Goal: Information Seeking & Learning: Find contact information

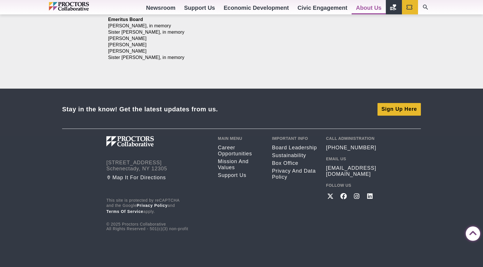
scroll to position [795, 0]
click at [226, 154] on link "Career opportunities" at bounding box center [240, 151] width 45 height 12
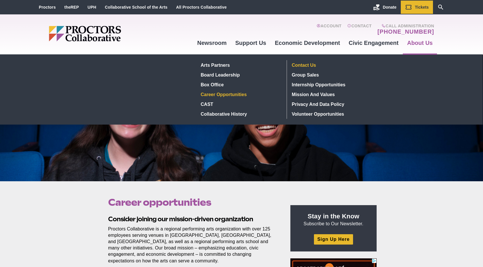
click at [308, 65] on link "Contact Us" at bounding box center [331, 65] width 84 height 10
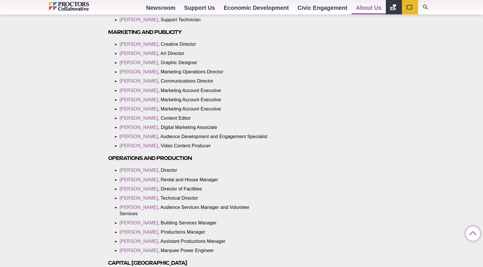
scroll to position [752, 0]
click at [129, 229] on link "Drew Van Genderen" at bounding box center [139, 231] width 39 height 5
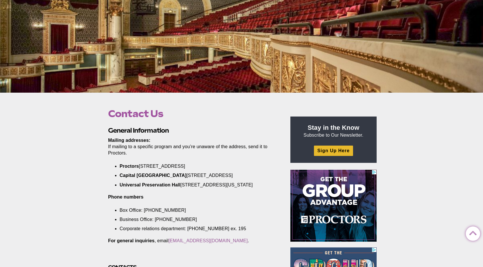
scroll to position [0, 0]
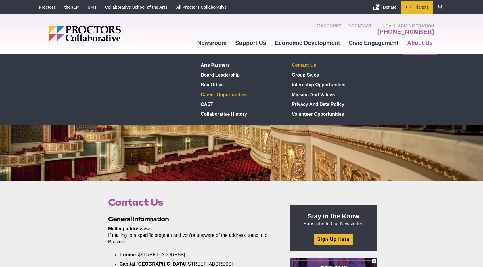
click at [236, 94] on link "Career Opportunities" at bounding box center [241, 94] width 84 height 10
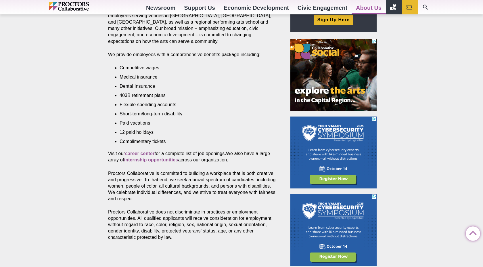
scroll to position [220, 0]
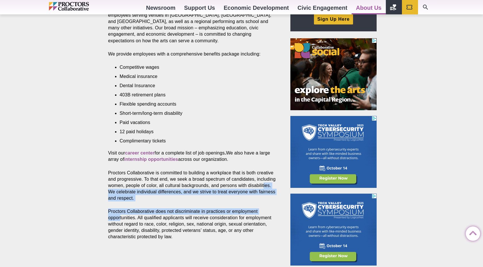
drag, startPoint x: 91, startPoint y: 216, endPoint x: 128, endPoint y: 183, distance: 50.1
click at [115, 188] on div "Career opportunities Posted [DATE] by Proctors Web Team Consider joining our mi…" at bounding box center [241, 154] width 483 height 387
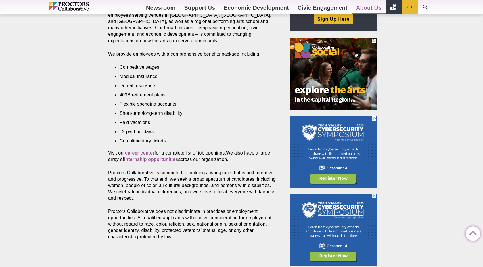
click at [138, 168] on section "Consider joining our mission-driven organization Proctors Collaborative is a re…" at bounding box center [193, 134] width 180 height 278
click at [88, 171] on div "Career opportunities Posted [DATE] by Proctors Web Team Consider joining our mi…" at bounding box center [241, 154] width 483 height 387
click at [136, 154] on strong "career center" at bounding box center [140, 152] width 30 height 5
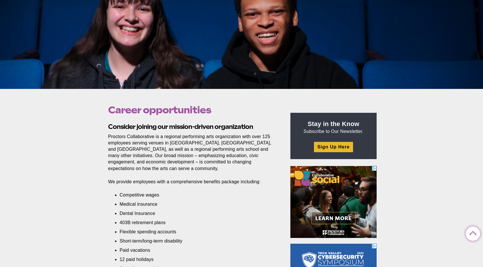
scroll to position [0, 0]
